Goal: Task Accomplishment & Management: Manage account settings

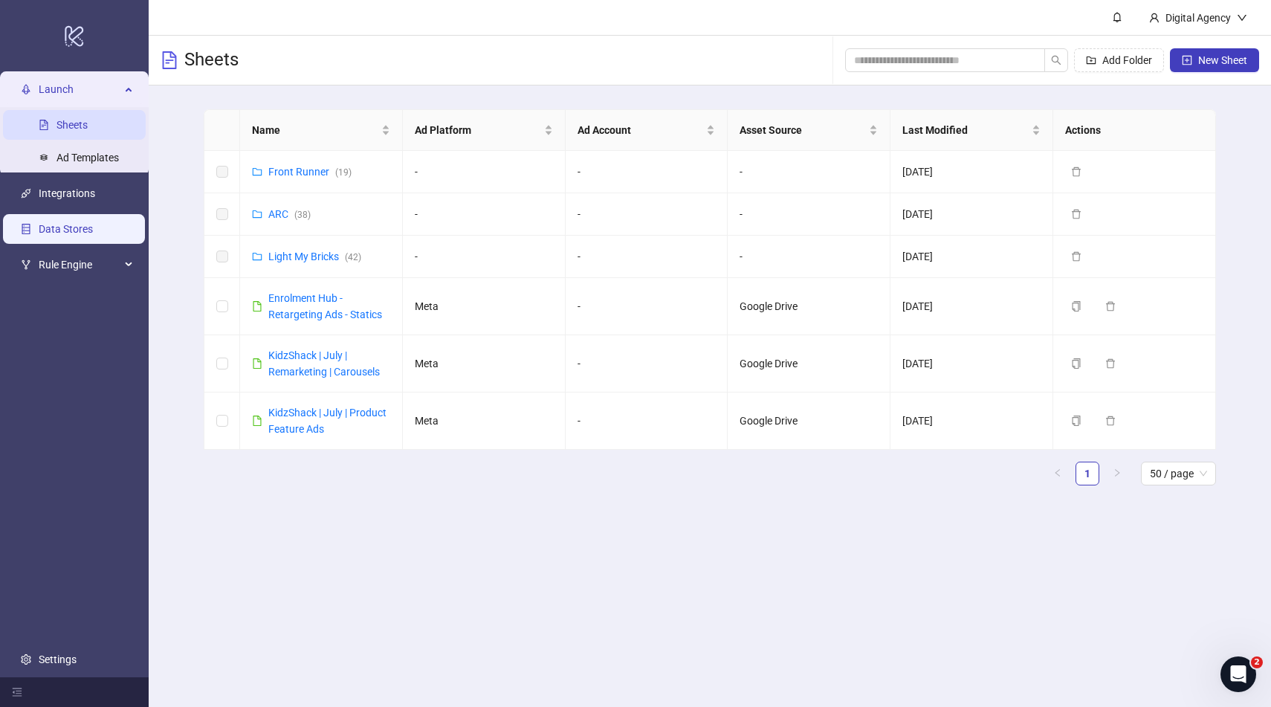
click at [84, 223] on link "Data Stores" at bounding box center [66, 229] width 54 height 12
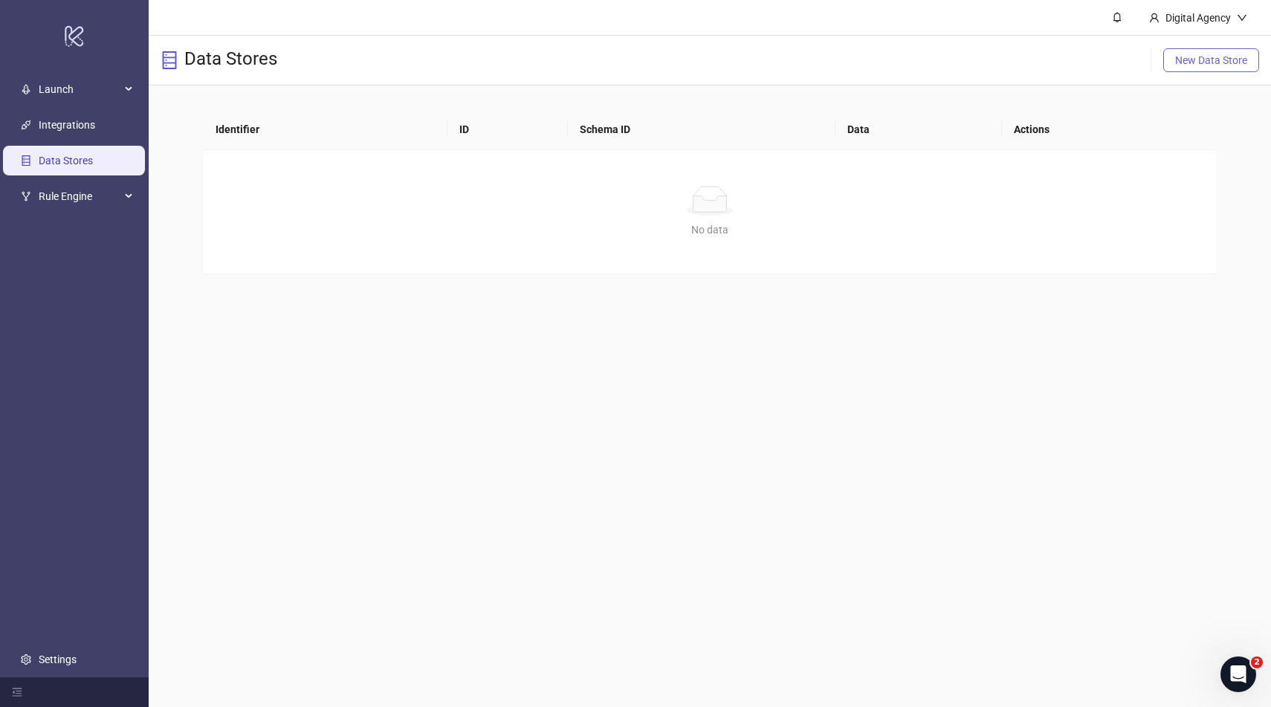
click at [1196, 62] on span "New Data Store" at bounding box center [1211, 60] width 72 height 12
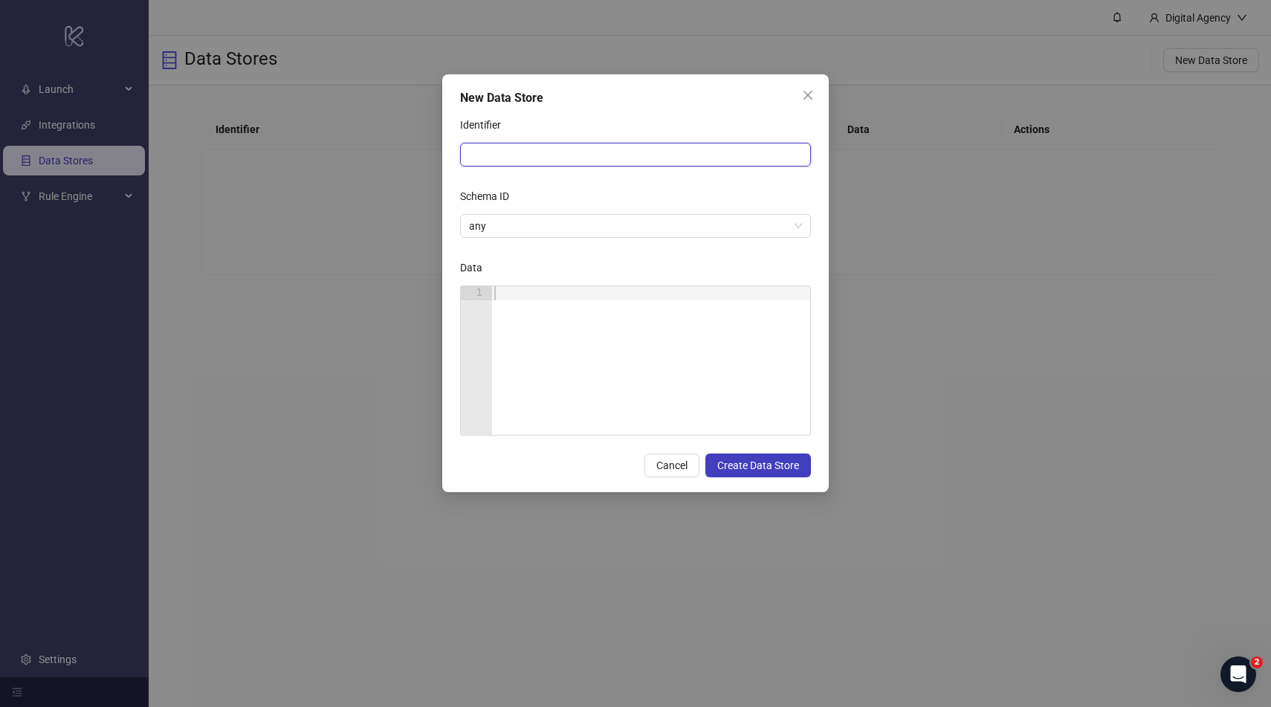
click at [566, 158] on input "Identifier" at bounding box center [635, 155] width 351 height 24
click at [805, 97] on icon "close" at bounding box center [807, 95] width 9 height 9
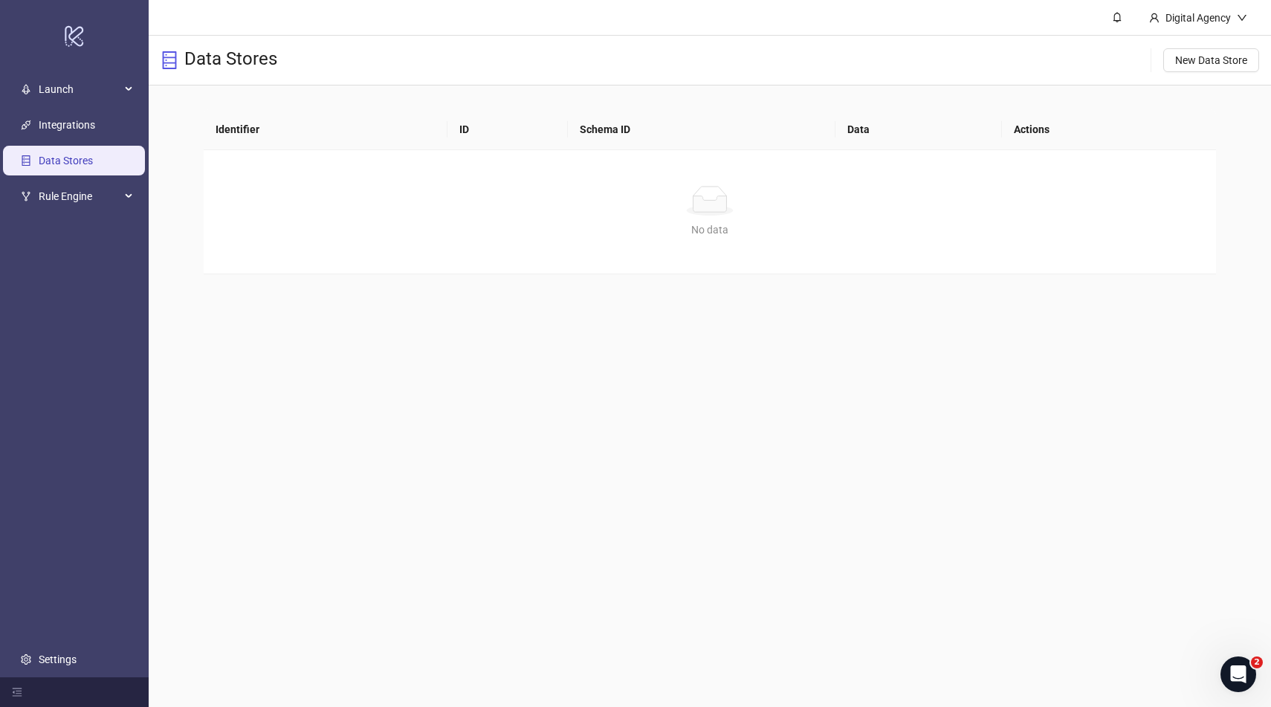
drag, startPoint x: 63, startPoint y: 652, endPoint x: 66, endPoint y: 638, distance: 14.4
click at [63, 653] on link "Settings" at bounding box center [58, 659] width 38 height 12
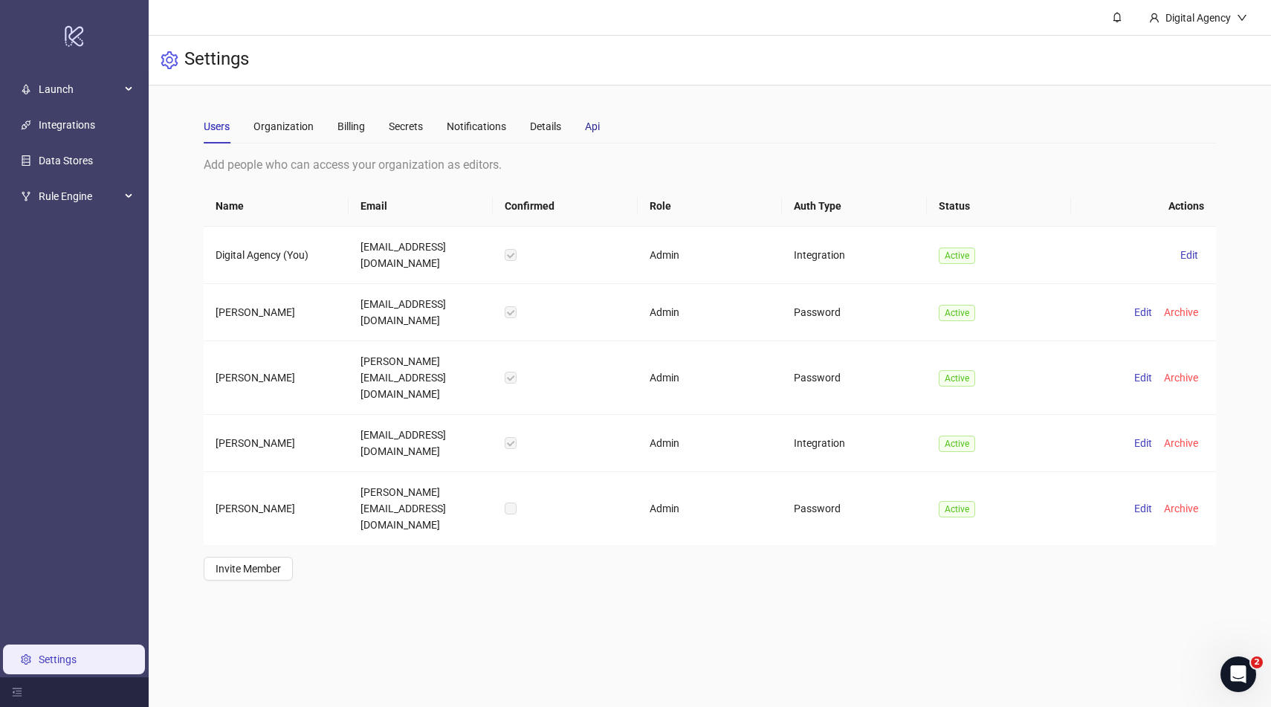
click at [590, 124] on div "Api" at bounding box center [592, 126] width 15 height 16
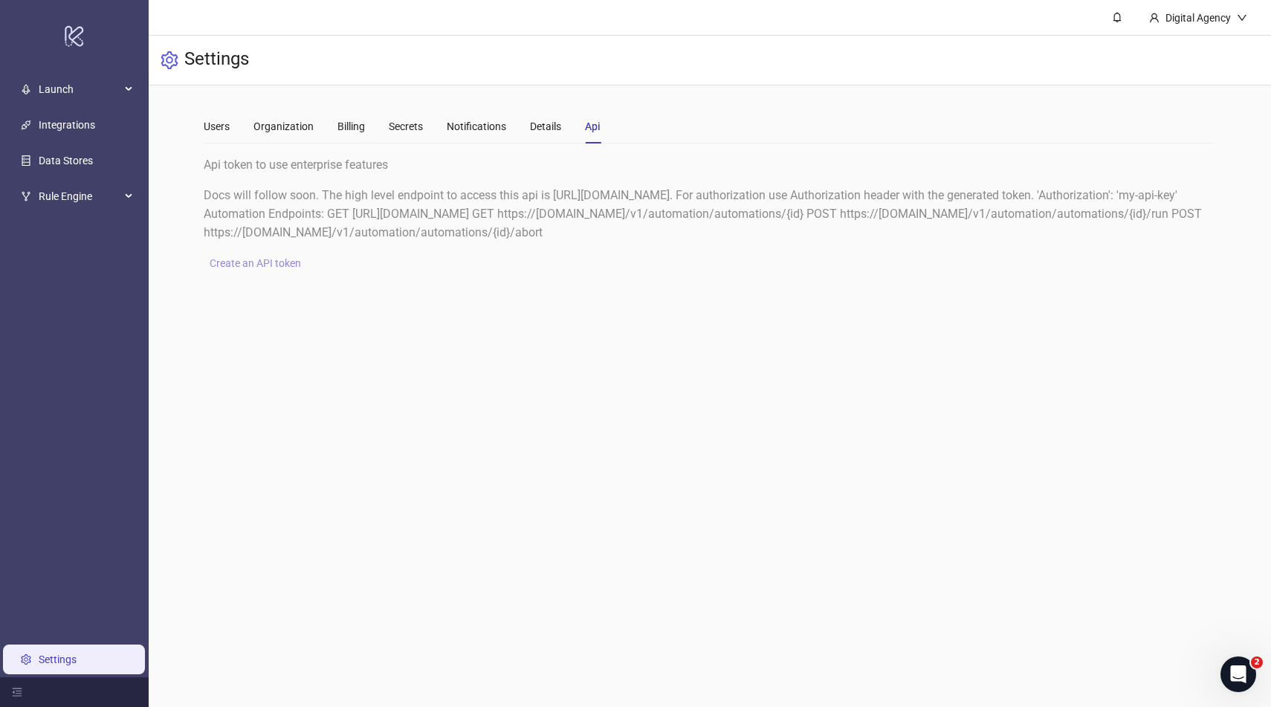
click at [276, 258] on span "Create an API token" at bounding box center [255, 263] width 91 height 12
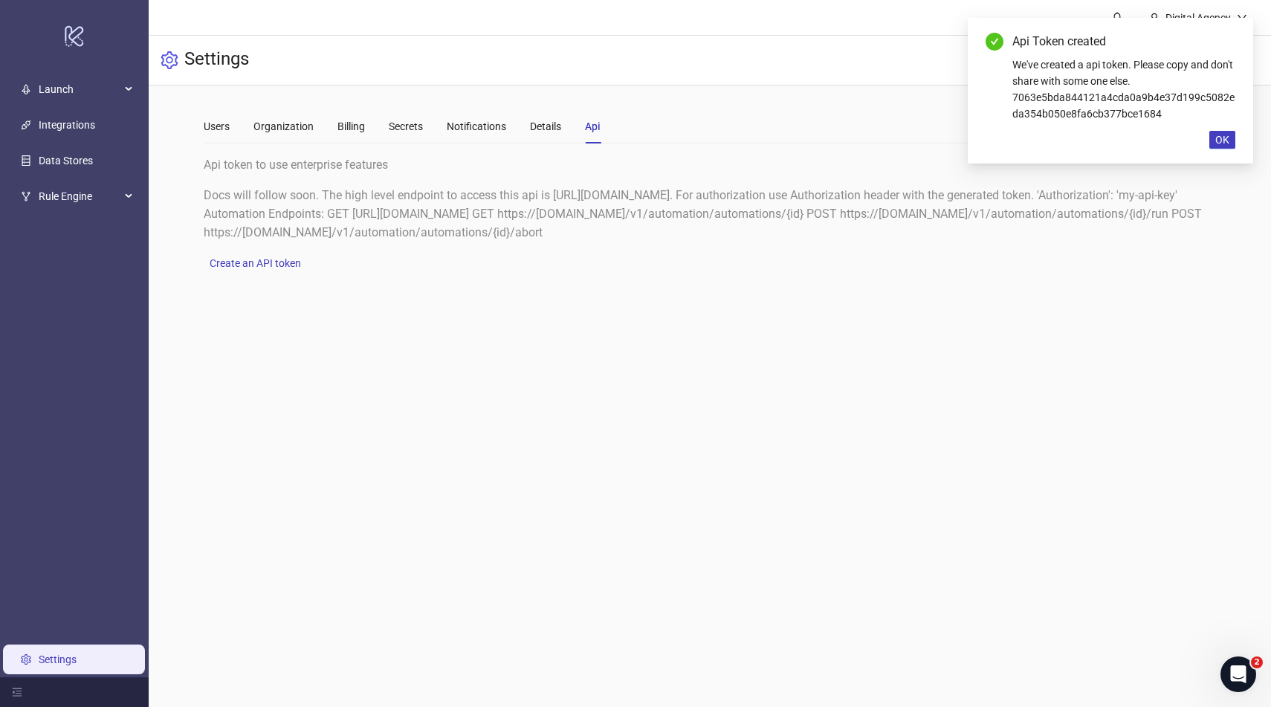
click at [1034, 111] on div "We've created a api token. Please copy and don't share with some one else. 7063…" at bounding box center [1123, 88] width 223 height 65
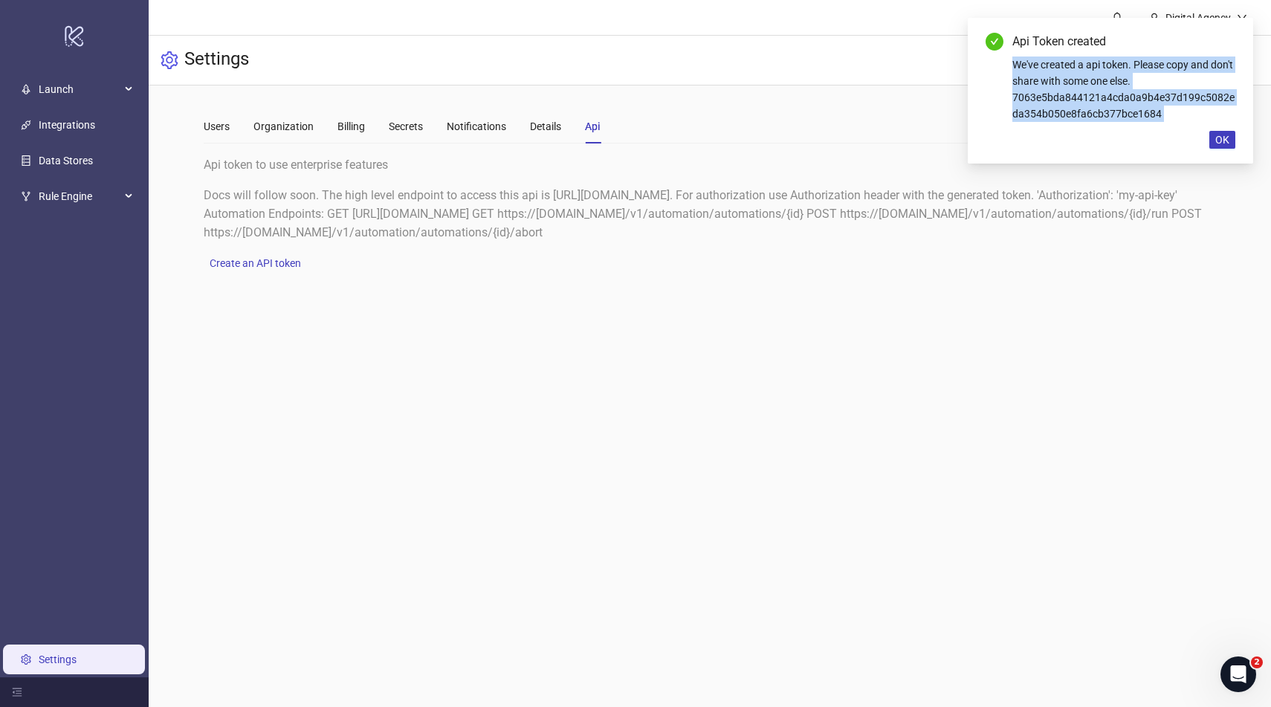
click at [1034, 111] on div "We've created a api token. Please copy and don't share with some one else. 7063…" at bounding box center [1123, 88] width 223 height 65
click at [1043, 103] on div "We've created a api token. Please copy and don't share with some one else. 7063…" at bounding box center [1123, 88] width 223 height 65
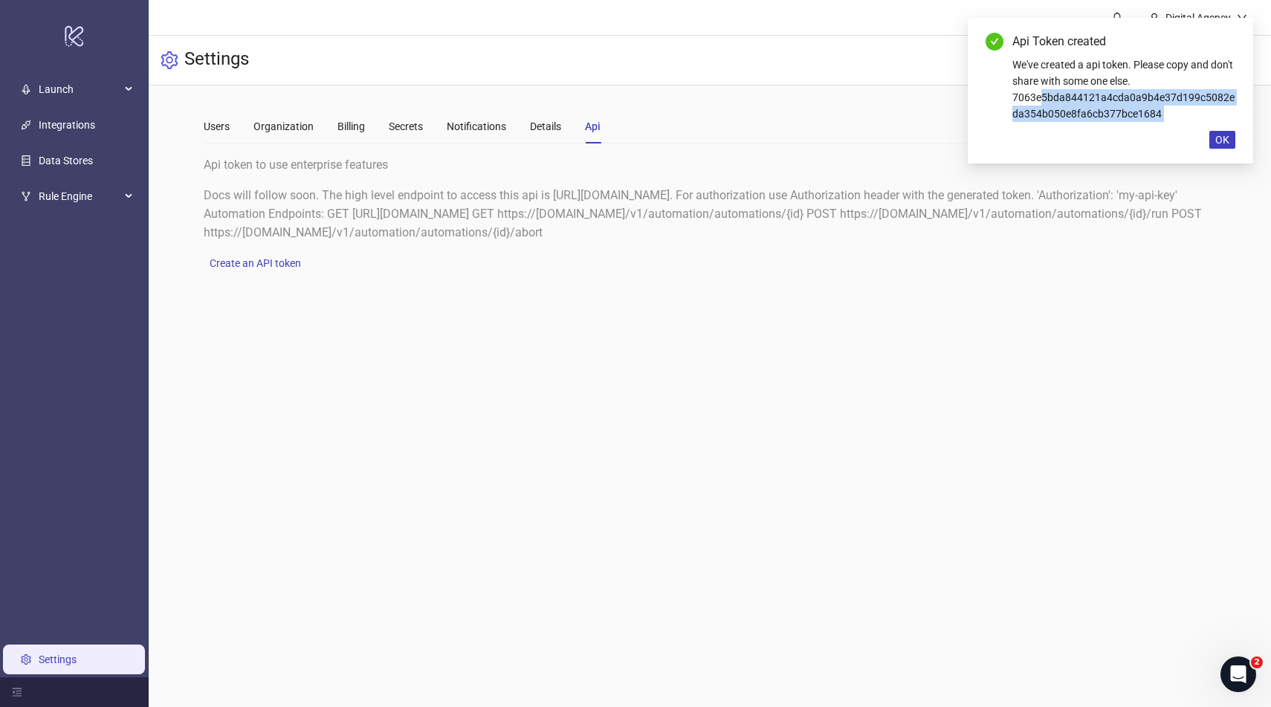
click at [1046, 97] on div "We've created a api token. Please copy and don't share with some one else. 7063…" at bounding box center [1123, 88] width 223 height 65
click at [1224, 138] on span "OK" at bounding box center [1222, 140] width 14 height 12
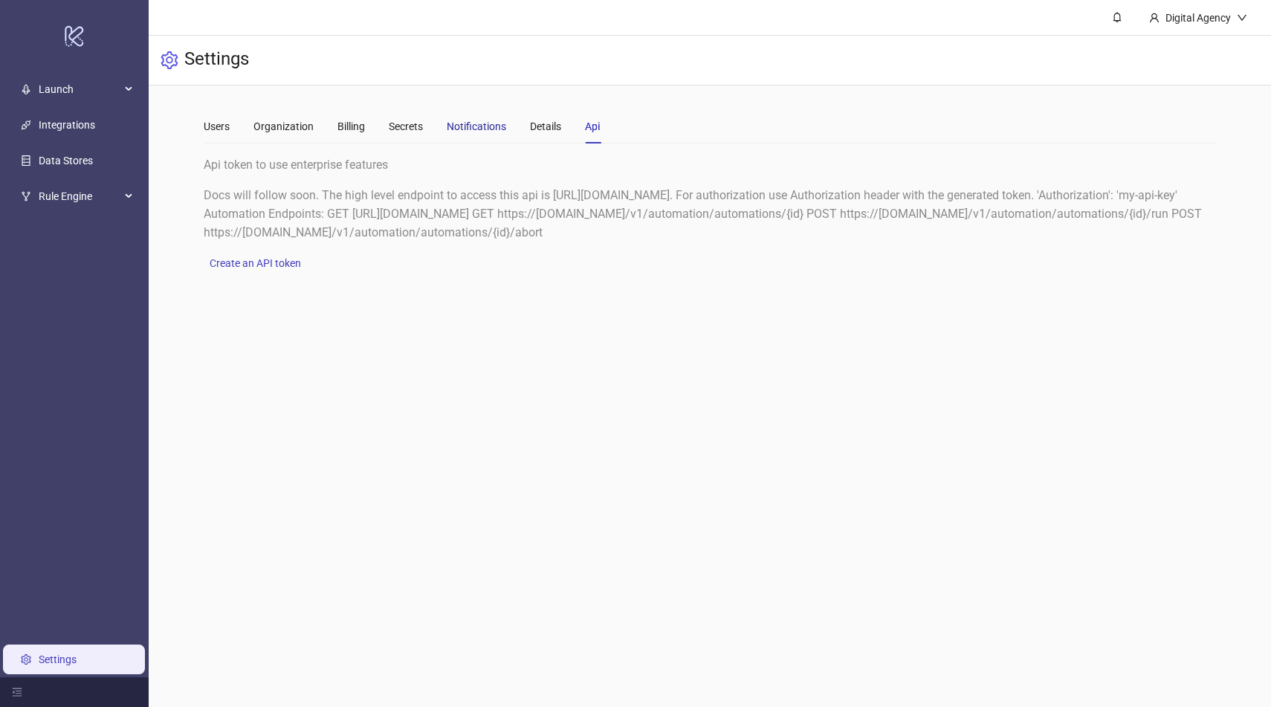
click at [467, 120] on div "Notifications" at bounding box center [476, 126] width 59 height 16
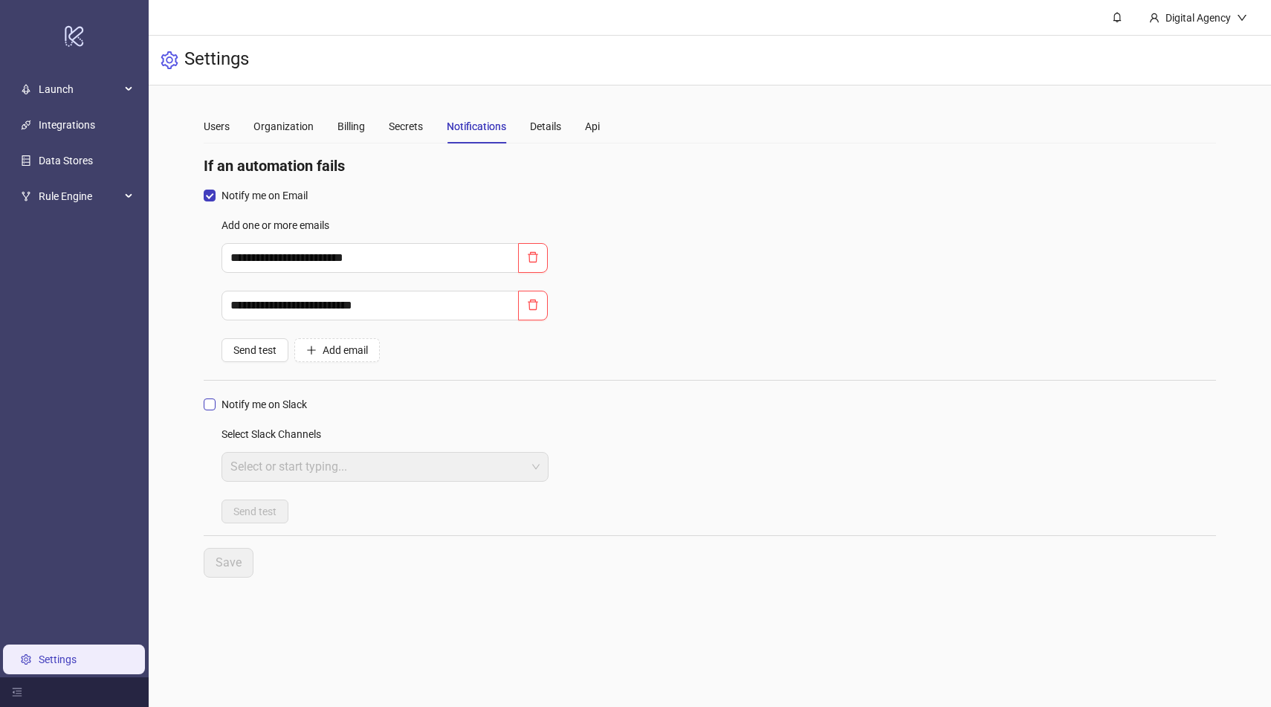
click at [254, 404] on span "Notify me on Slack" at bounding box center [264, 404] width 97 height 16
click at [319, 469] on div at bounding box center [376, 466] width 305 height 27
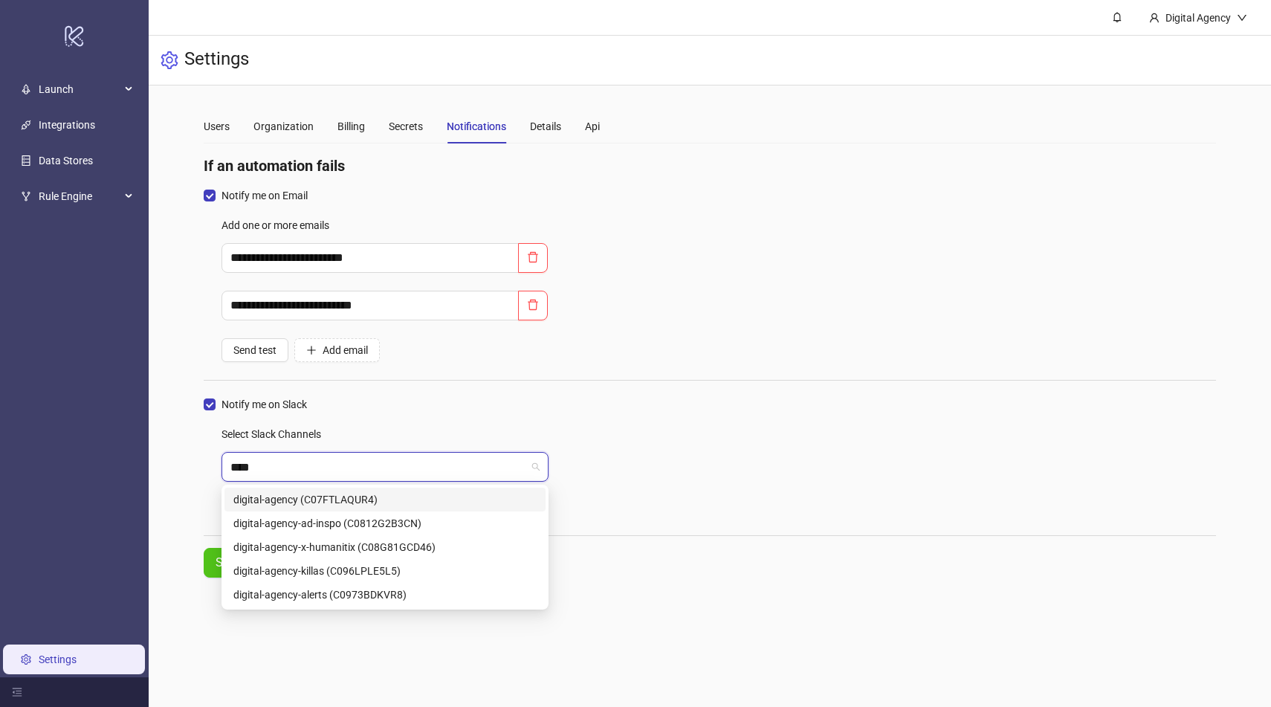
type input "*****"
click at [282, 589] on div "digital-agency-alerts (C0973BDKVR8)" at bounding box center [384, 594] width 303 height 16
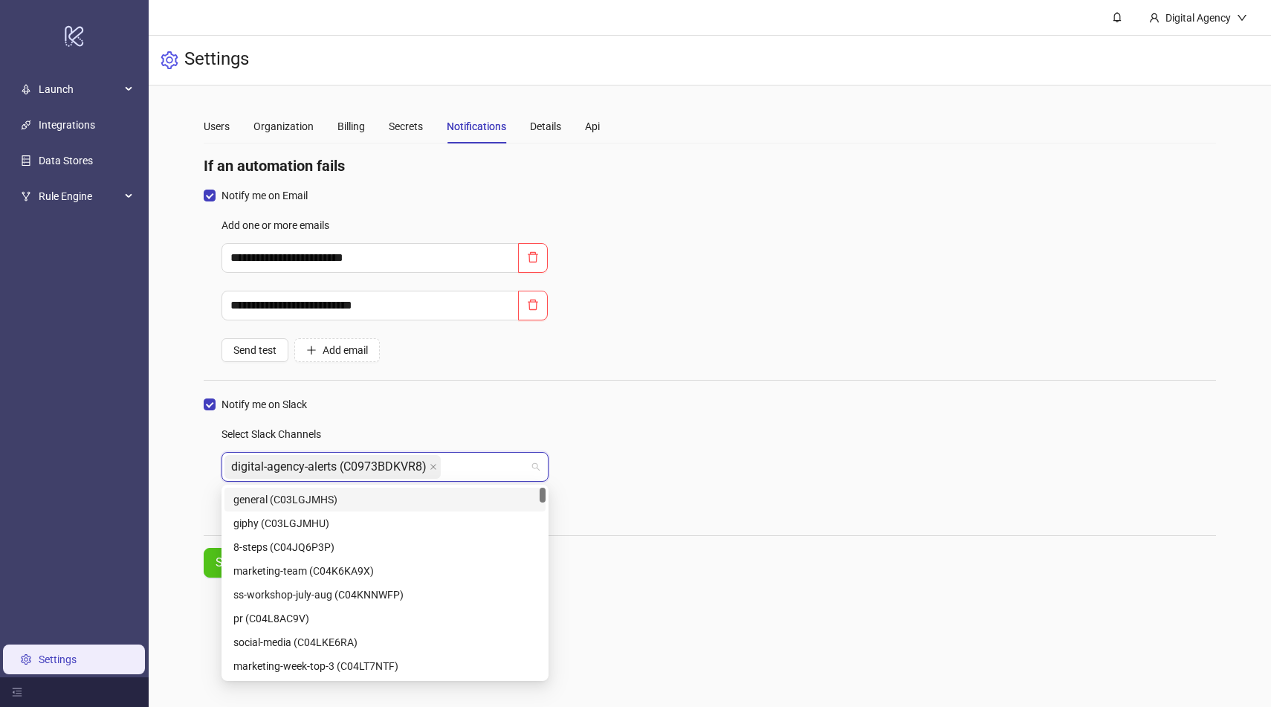
drag, startPoint x: 628, startPoint y: 381, endPoint x: 561, endPoint y: 401, distance: 69.8
click at [627, 380] on form "**********" at bounding box center [710, 381] width 1012 height 394
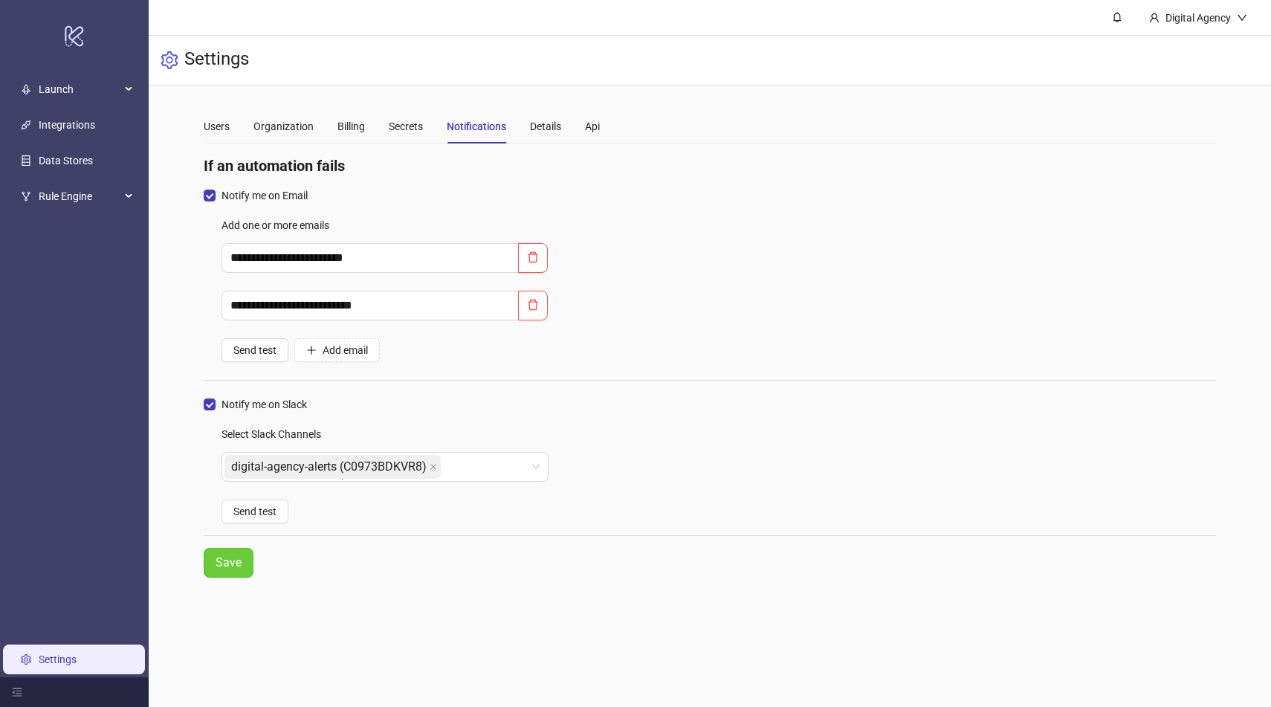
click at [236, 552] on button "Save" at bounding box center [229, 563] width 50 height 30
click at [538, 300] on icon "delete" at bounding box center [533, 305] width 12 height 12
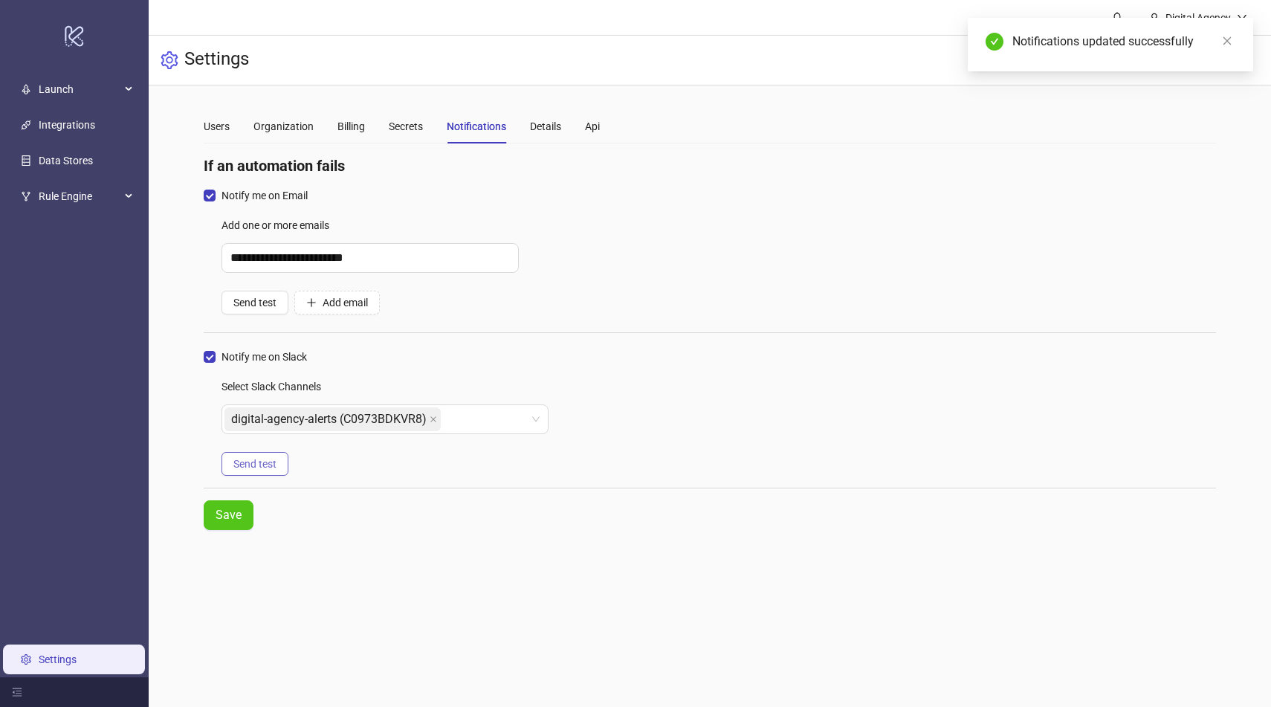
click at [255, 462] on span "Send test" at bounding box center [254, 464] width 43 height 12
click at [566, 314] on div "Send test Add email" at bounding box center [718, 303] width 994 height 24
click at [236, 525] on button "Save" at bounding box center [229, 515] width 50 height 30
